Goal: Information Seeking & Learning: Learn about a topic

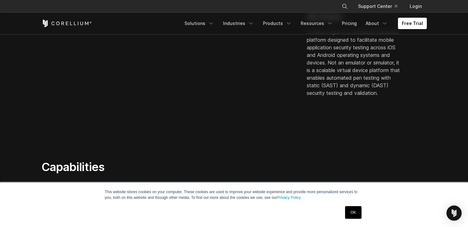
scroll to position [231, 0]
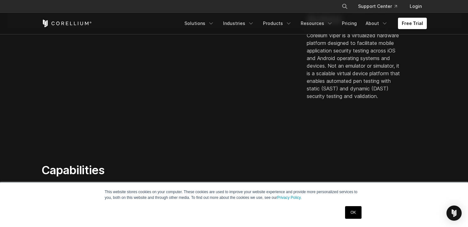
click at [360, 215] on link "OK" at bounding box center [353, 212] width 16 height 13
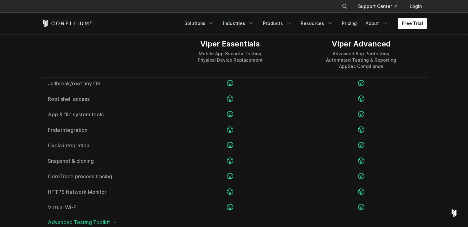
scroll to position [757, 0]
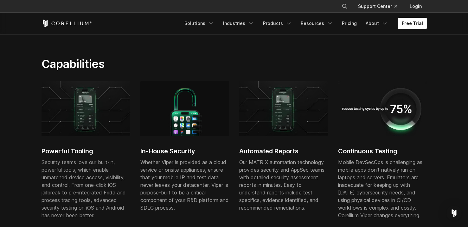
scroll to position [88, 0]
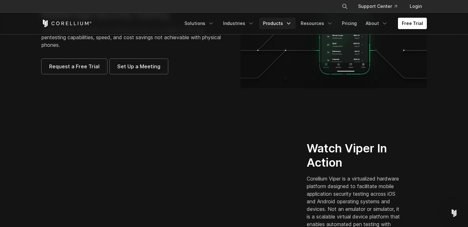
click at [278, 27] on link "Products" at bounding box center [277, 23] width 36 height 11
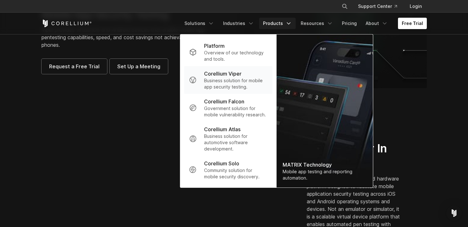
click at [232, 74] on p "Corellium Viper" at bounding box center [222, 74] width 37 height 8
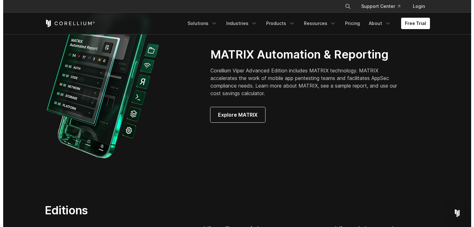
scroll to position [619, 0]
